Goal: Task Accomplishment & Management: Use online tool/utility

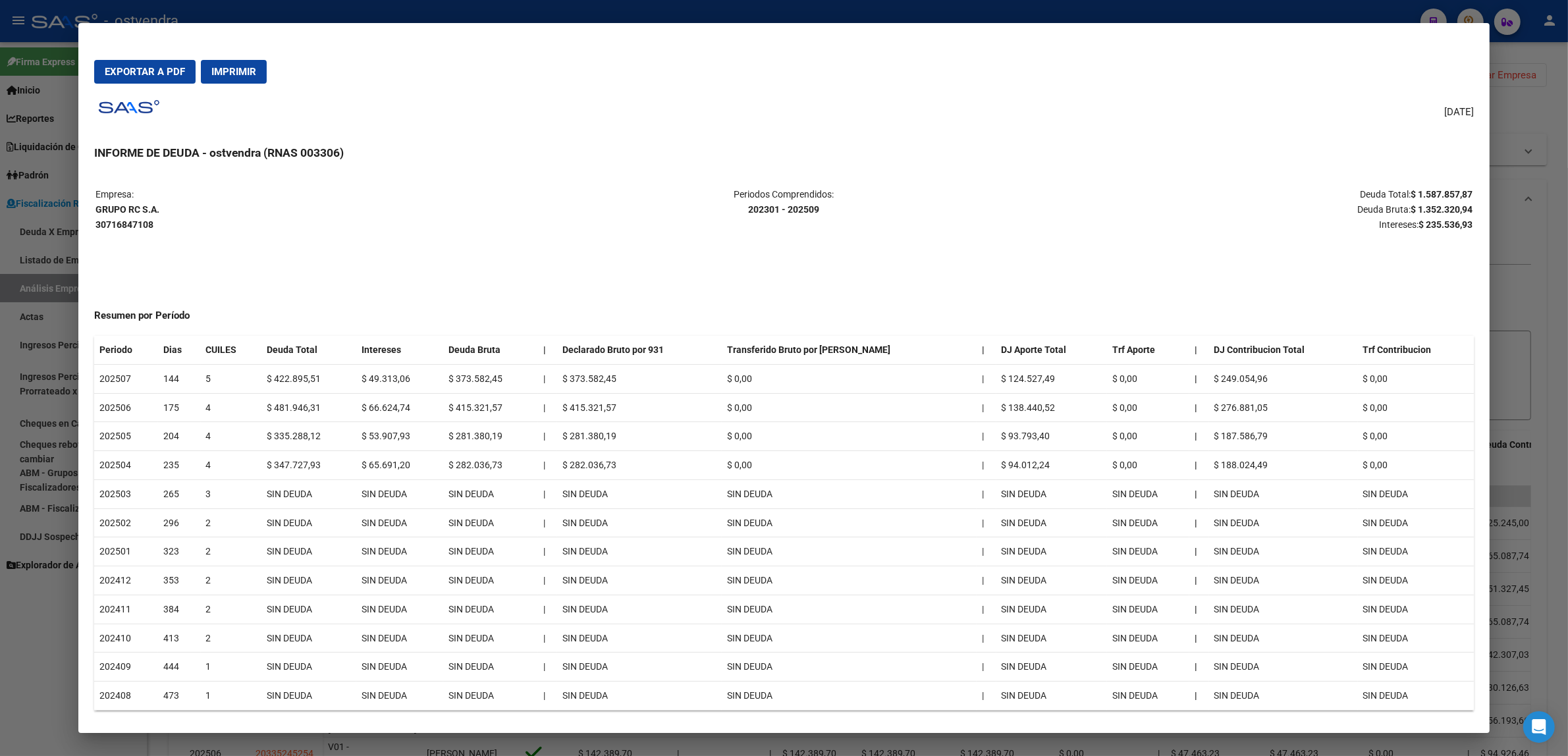
drag, startPoint x: 1532, startPoint y: 137, endPoint x: 1525, endPoint y: 117, distance: 21.2
click at [1532, 136] on div at bounding box center [784, 378] width 1568 height 756
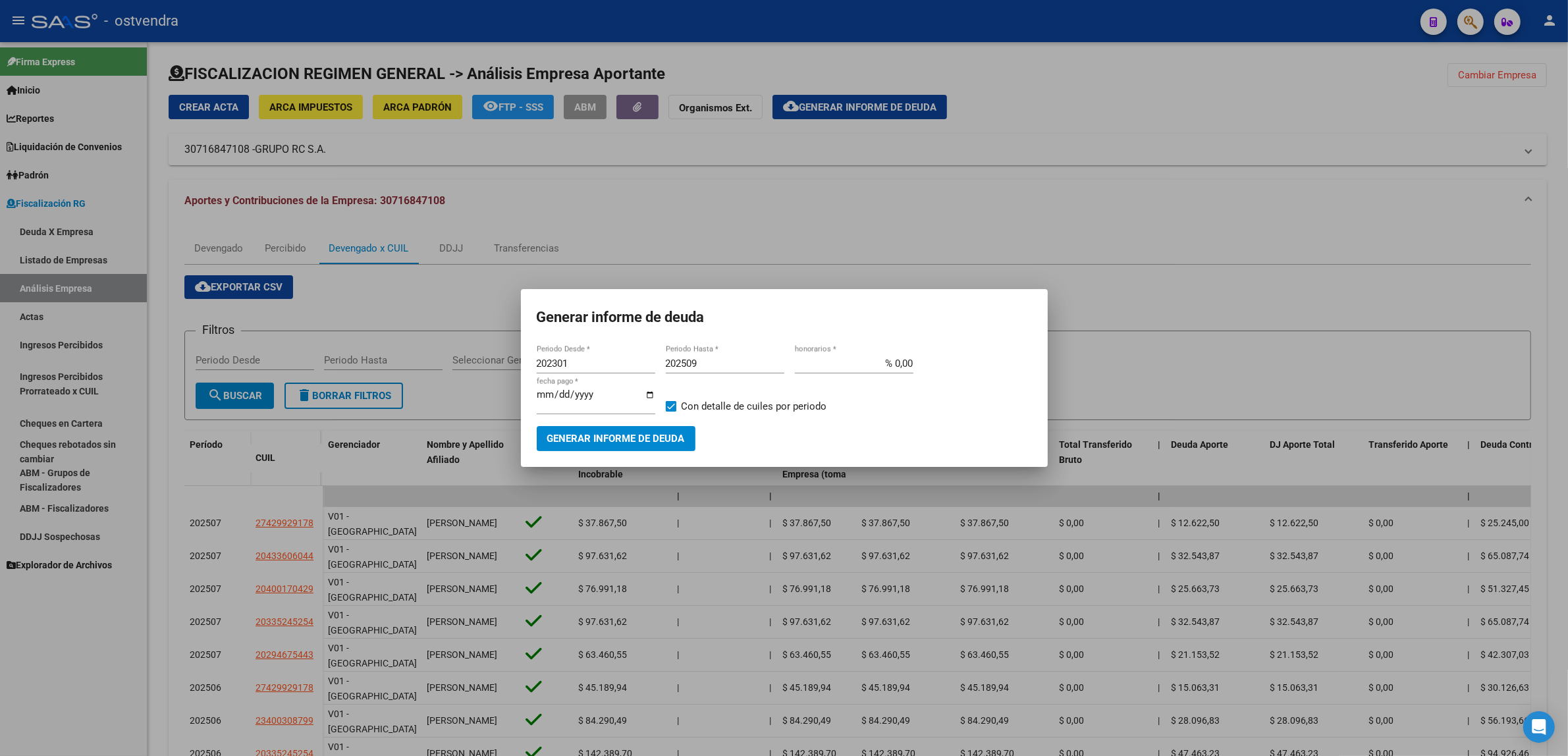
drag, startPoint x: 1429, startPoint y: 198, endPoint x: 1450, endPoint y: 178, distance: 29.0
click at [1430, 198] on div at bounding box center [784, 378] width 1568 height 756
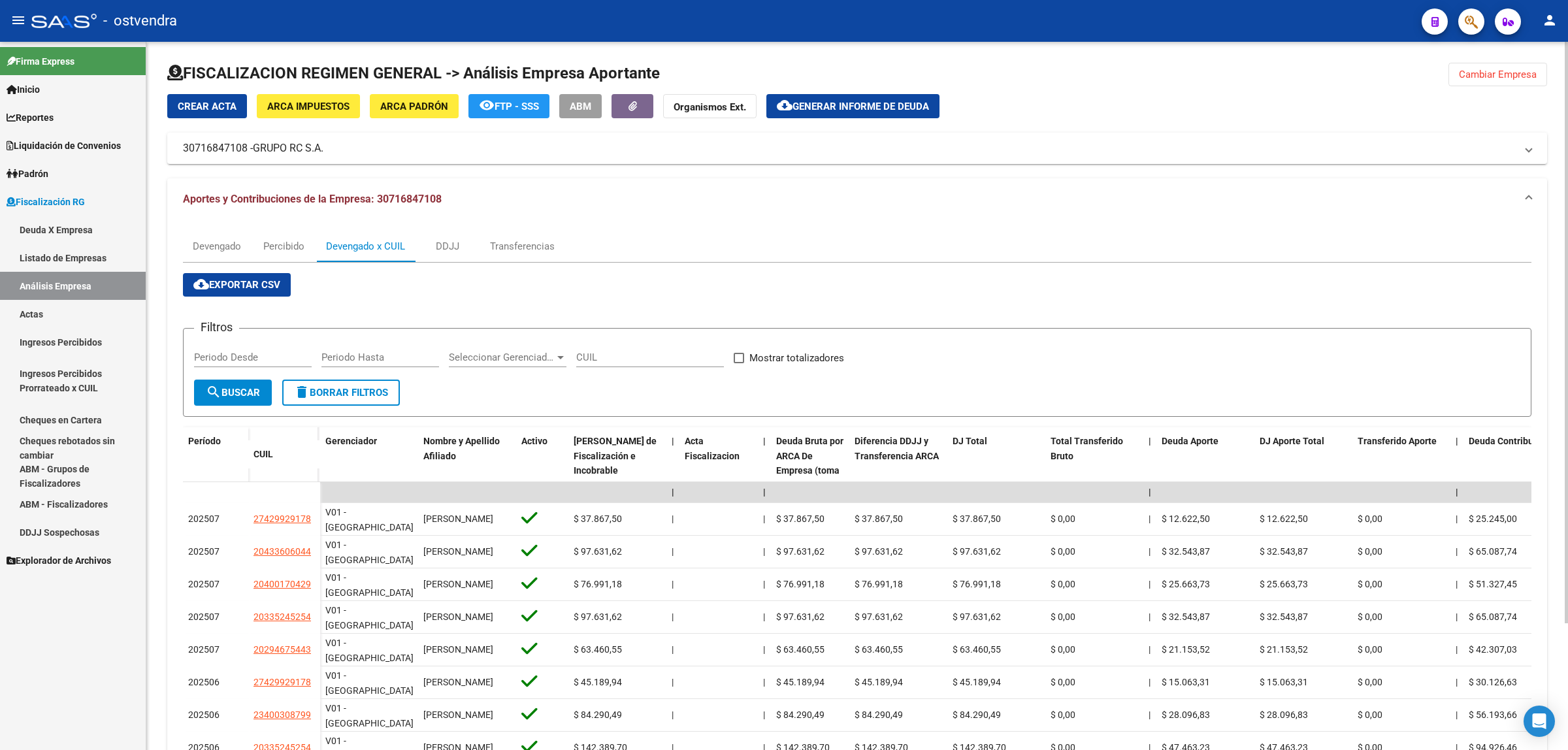
click at [1479, 73] on span "Cambiar Empresa" at bounding box center [1497, 74] width 78 height 12
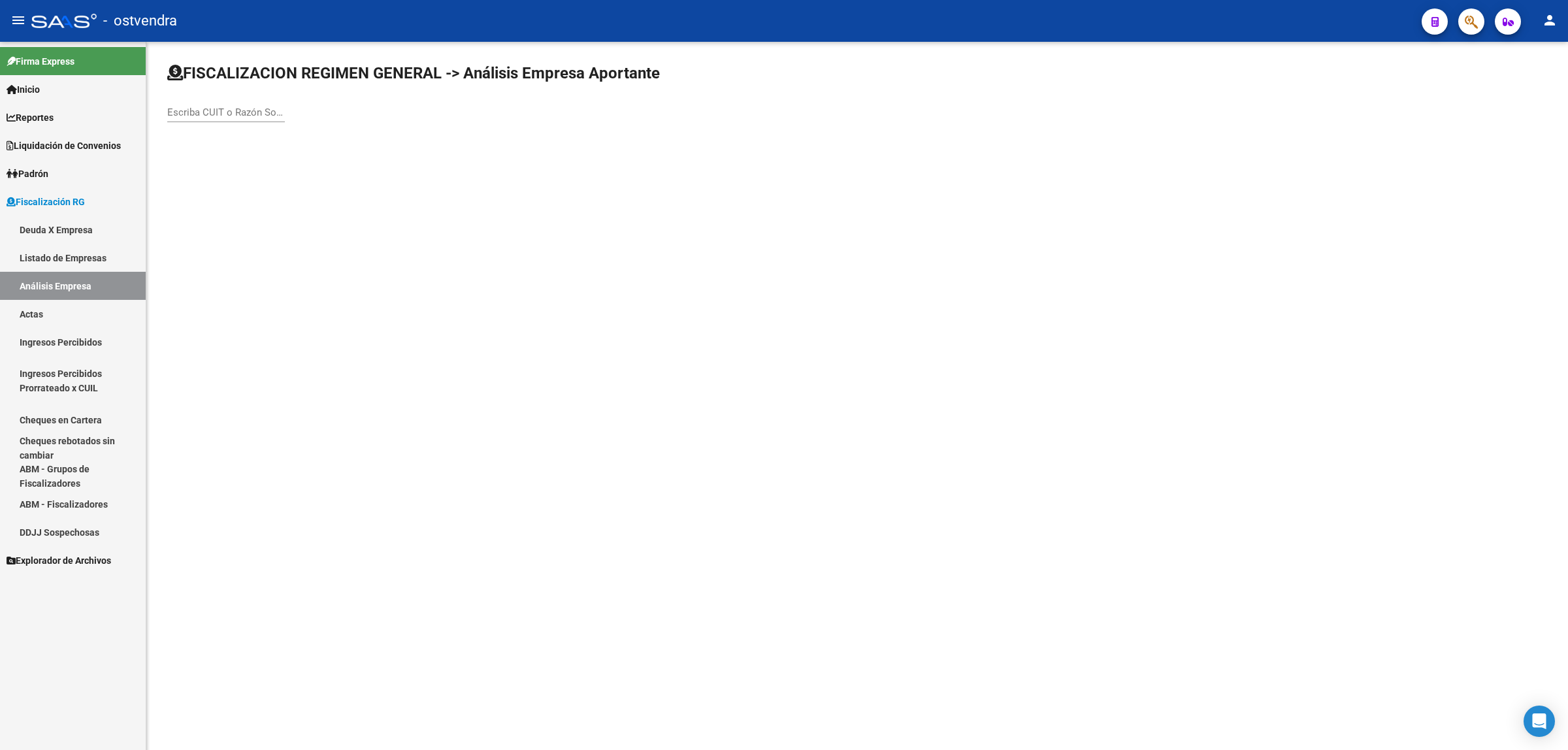
click at [259, 107] on input "Escriba CUIT o Razón Social para buscar" at bounding box center [225, 112] width 117 height 12
paste input "20217389527"
type input "20217389527"
click at [299, 144] on span "BLANCO [PERSON_NAME]" at bounding box center [363, 138] width 371 height 32
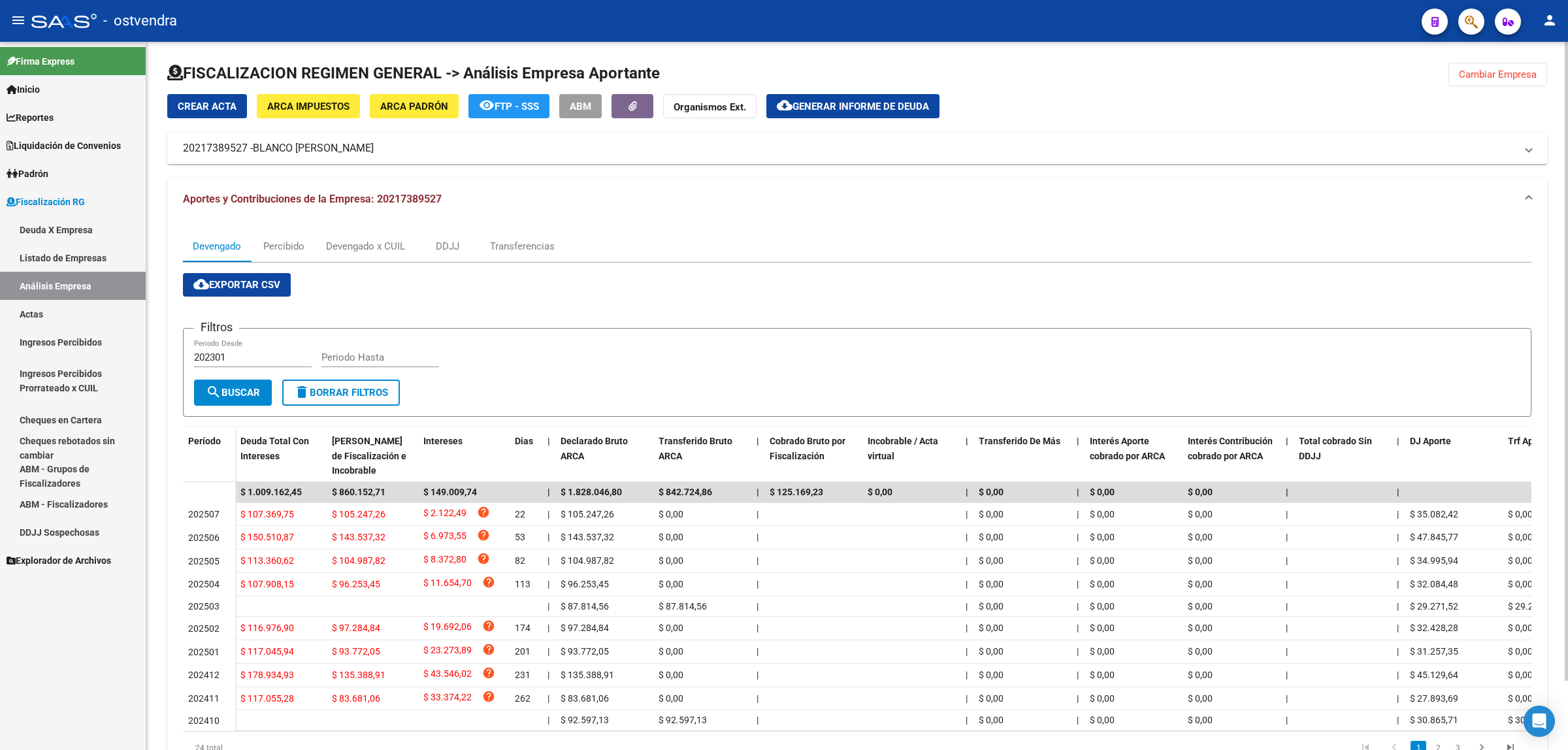
click at [256, 279] on span "cloud_download Exportar CSV" at bounding box center [236, 285] width 87 height 12
click at [351, 250] on div "Devengado x CUIL" at bounding box center [366, 246] width 79 height 14
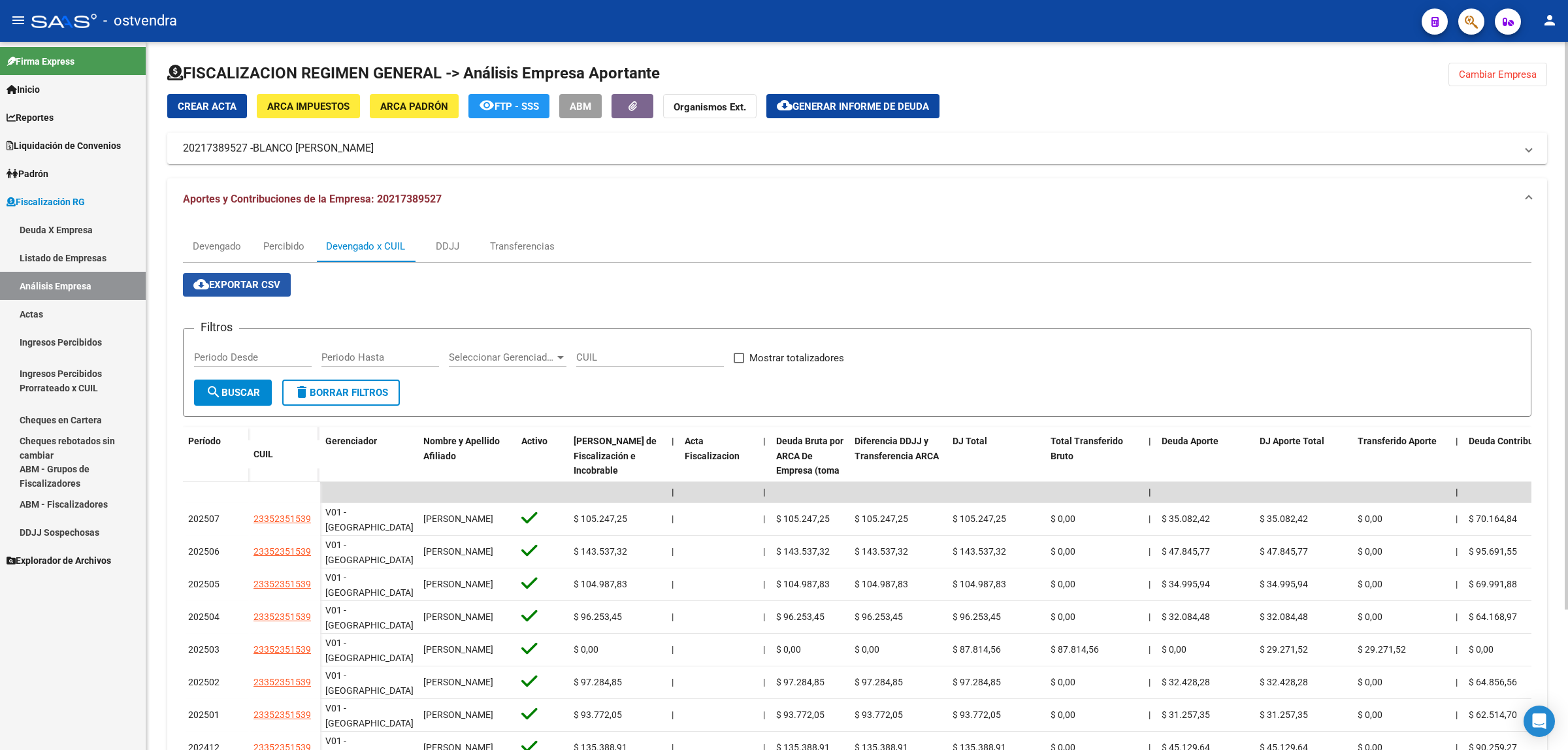
click at [251, 275] on button "cloud_download Exportar CSV" at bounding box center [237, 285] width 108 height 24
click at [847, 106] on span "Generar informe de deuda" at bounding box center [861, 107] width 137 height 12
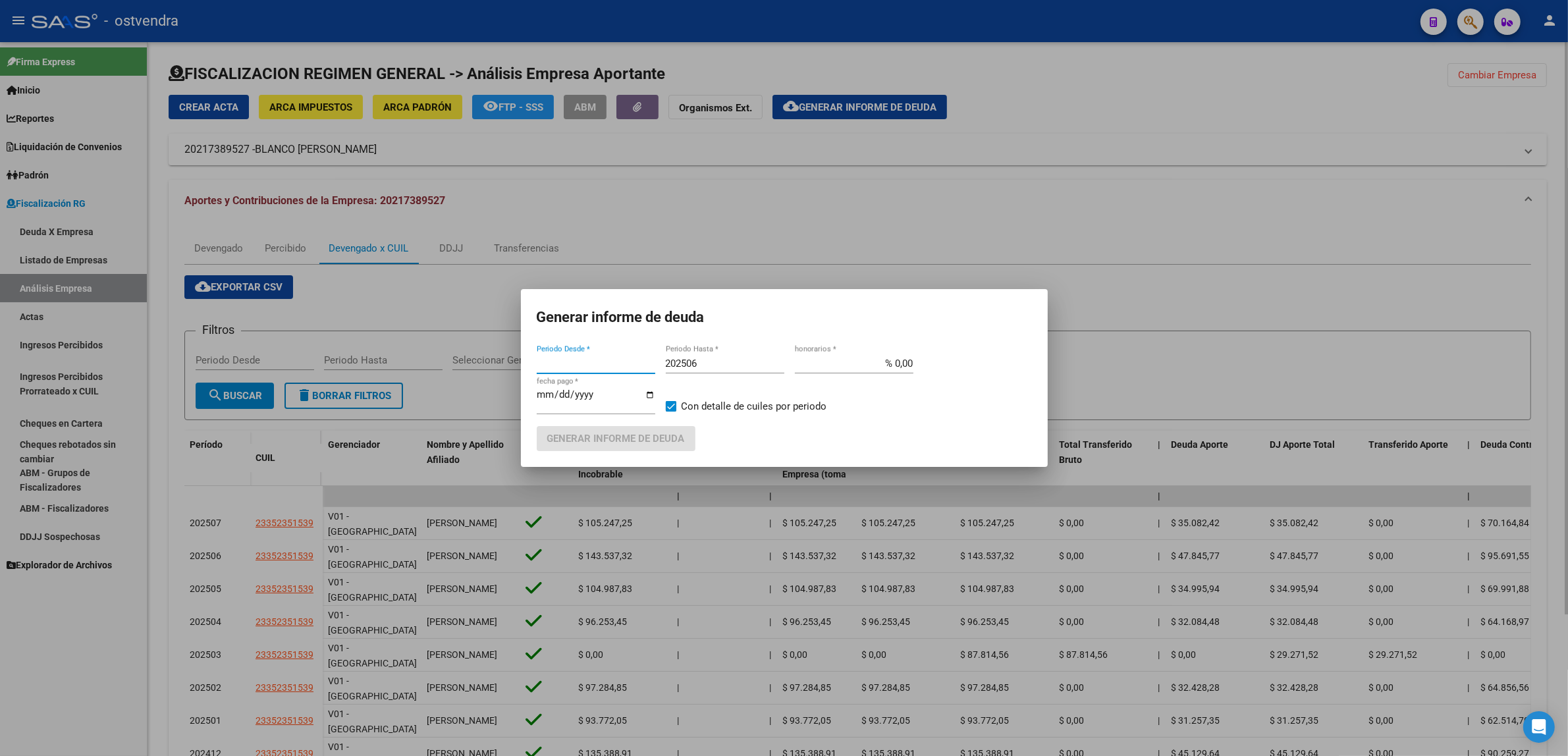
type input "202404"
click at [719, 357] on div "202506 Periodo Hasta *" at bounding box center [724, 363] width 118 height 20
type input "202509"
type input "[DATE]"
click at [633, 431] on button "Generar informe de deuda" at bounding box center [616, 439] width 159 height 25
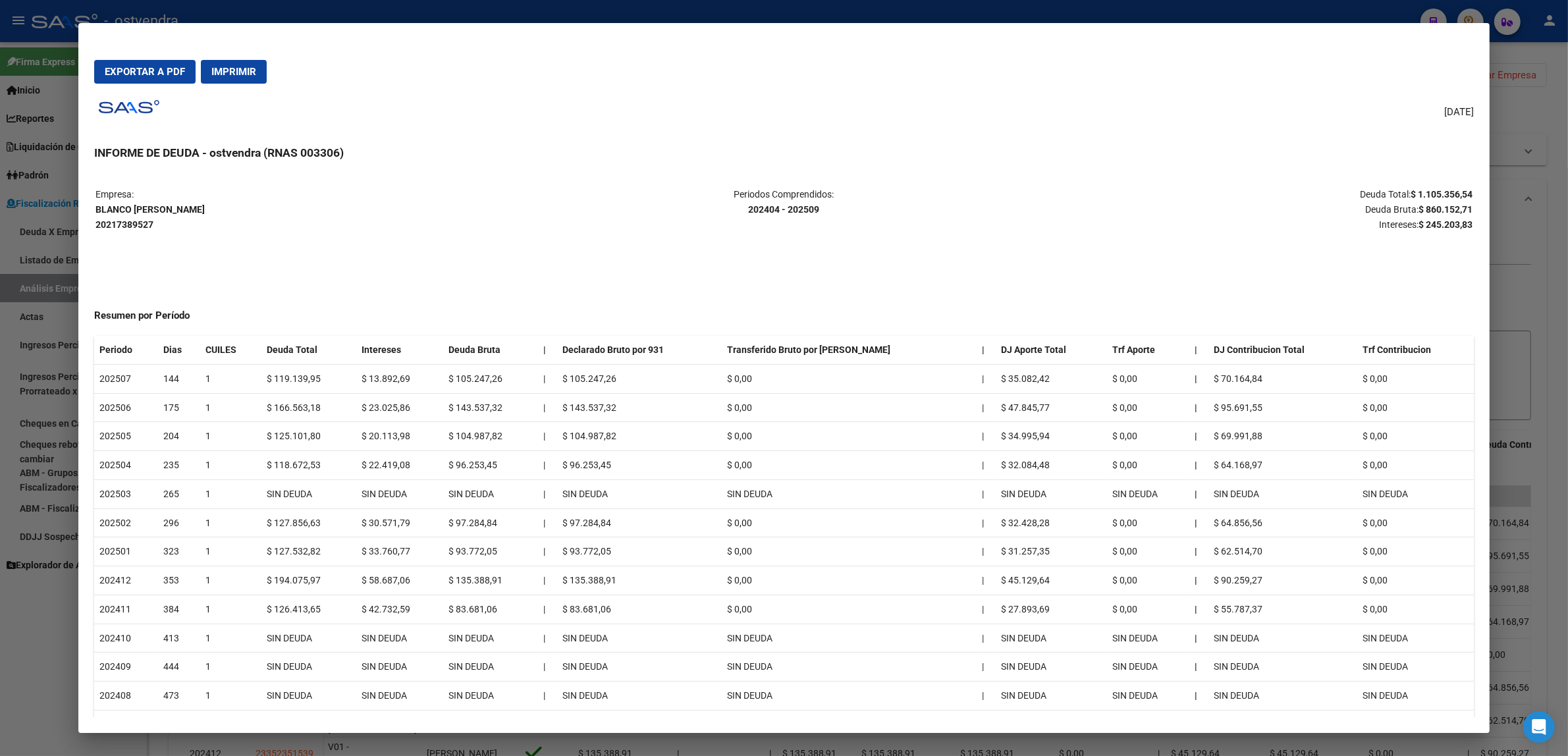
click at [144, 80] on button "Exportar a PDF" at bounding box center [145, 72] width 102 height 24
